Goal: Task Accomplishment & Management: Use online tool/utility

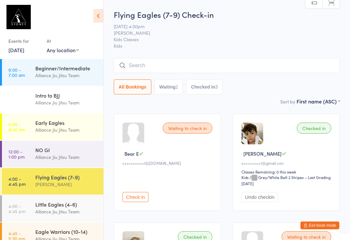
click at [43, 205] on div "Little Eagles (4-6)" at bounding box center [66, 204] width 63 height 7
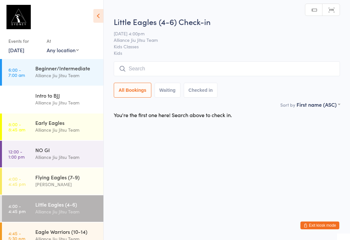
click at [36, 179] on div "Flying Eagles (7-9)" at bounding box center [66, 176] width 63 height 7
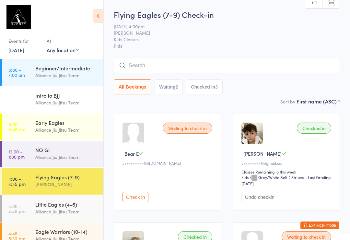
click at [143, 63] on input "search" at bounding box center [227, 65] width 226 height 15
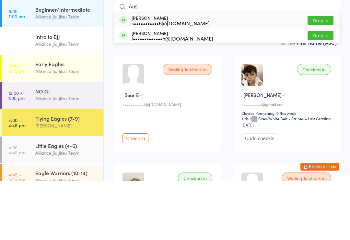
type input "Aus"
click at [157, 79] on div "s•••••••••••6@[DOMAIN_NAME]" at bounding box center [171, 81] width 78 height 5
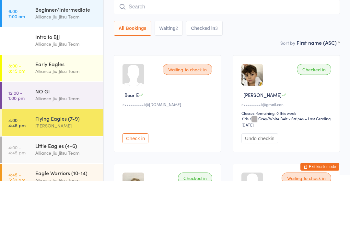
scroll to position [59, 0]
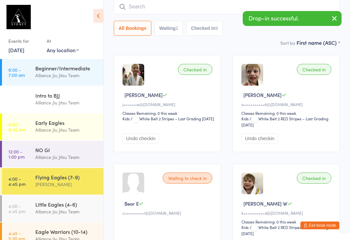
click at [242, 11] on input "search" at bounding box center [227, 6] width 226 height 15
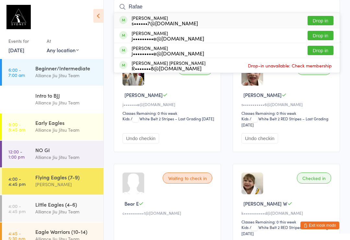
type input "Rafae"
click at [327, 21] on button "Drop in" at bounding box center [320, 20] width 26 height 9
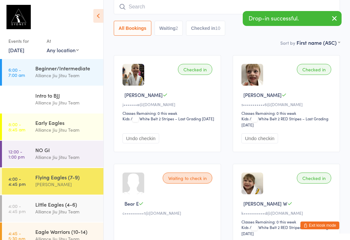
click at [148, 12] on input "search" at bounding box center [227, 6] width 226 height 15
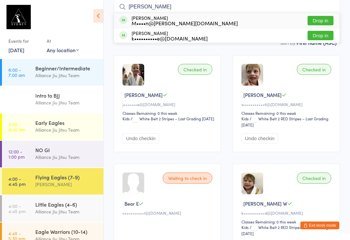
type input "[PERSON_NAME]"
click at [324, 24] on button "Drop in" at bounding box center [320, 20] width 26 height 9
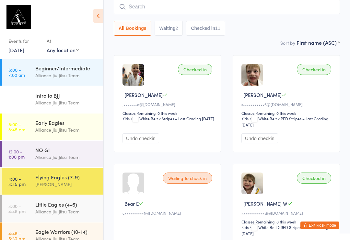
click at [186, 6] on input "search" at bounding box center [227, 6] width 226 height 15
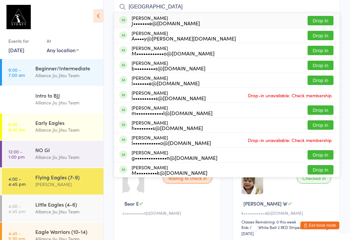
type input "[GEOGRAPHIC_DATA]"
click at [321, 20] on button "Drop in" at bounding box center [320, 20] width 26 height 9
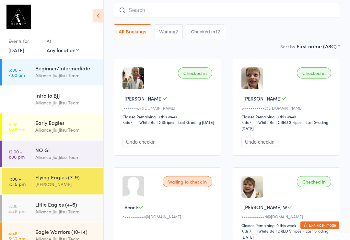
scroll to position [0, 0]
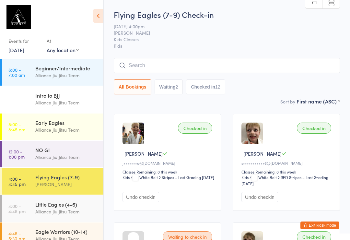
click at [225, 65] on input "search" at bounding box center [227, 65] width 226 height 15
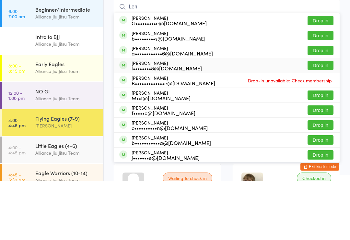
type input "Len"
click at [160, 139] on div "B•••••••••••••e@[DOMAIN_NAME]" at bounding box center [174, 141] width 84 height 5
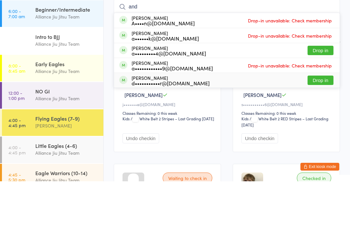
type input "and"
click at [322, 134] on button "Drop in" at bounding box center [320, 138] width 26 height 9
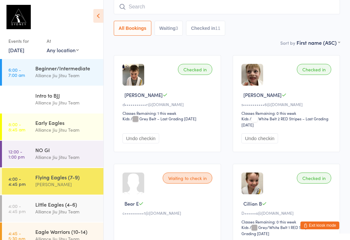
click at [211, 5] on input "search" at bounding box center [227, 6] width 226 height 15
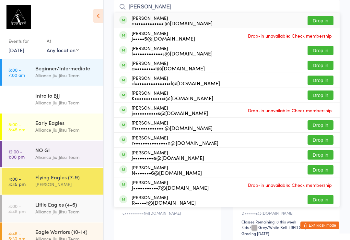
type input "[PERSON_NAME]"
click at [190, 22] on div "m••••••••••••l@[DOMAIN_NAME]" at bounding box center [172, 22] width 81 height 5
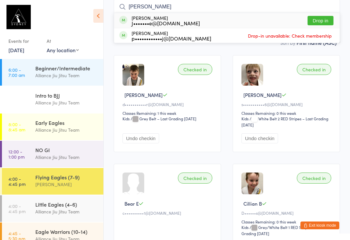
type input "[PERSON_NAME]"
click at [222, 21] on div "[PERSON_NAME] J•••••••e@[DOMAIN_NAME] Drop in" at bounding box center [226, 20] width 225 height 15
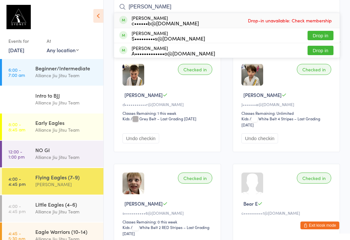
type input "[PERSON_NAME]"
click at [152, 22] on div "c••••••b@[DOMAIN_NAME]" at bounding box center [165, 22] width 67 height 5
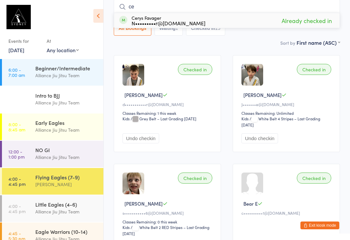
type input "c"
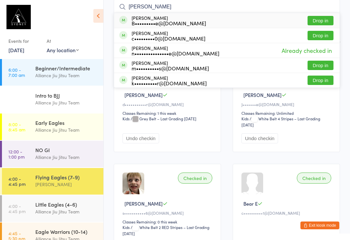
type input "[PERSON_NAME]"
click at [150, 23] on div "B•••••••••e@[DOMAIN_NAME]" at bounding box center [169, 22] width 75 height 5
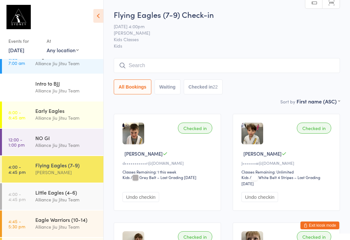
scroll to position [12, 0]
click at [13, 213] on link "4:45 - 5:30 pm Eagle Warriors (10-14) Alliance Jiu Jitsu Team" at bounding box center [52, 223] width 101 height 27
